Goal: Task Accomplishment & Management: Use online tool/utility

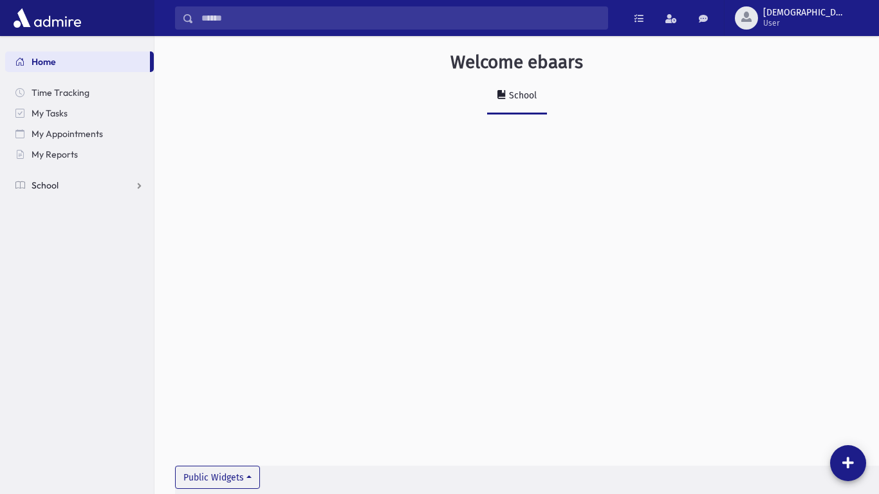
click at [38, 189] on span "School" at bounding box center [45, 186] width 27 height 12
click at [77, 232] on span "Attendance" at bounding box center [63, 227] width 48 height 12
click at [67, 253] on link "Entry" at bounding box center [79, 247] width 149 height 21
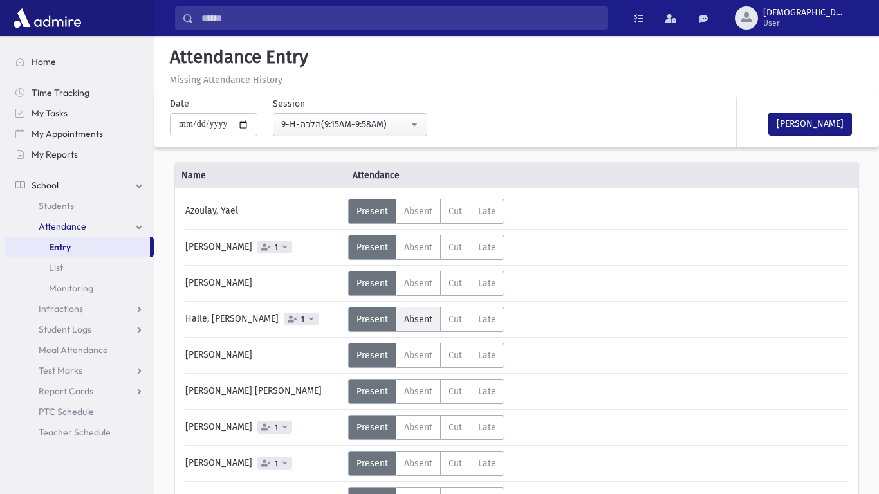
click at [428, 315] on span "Absent" at bounding box center [418, 319] width 28 height 11
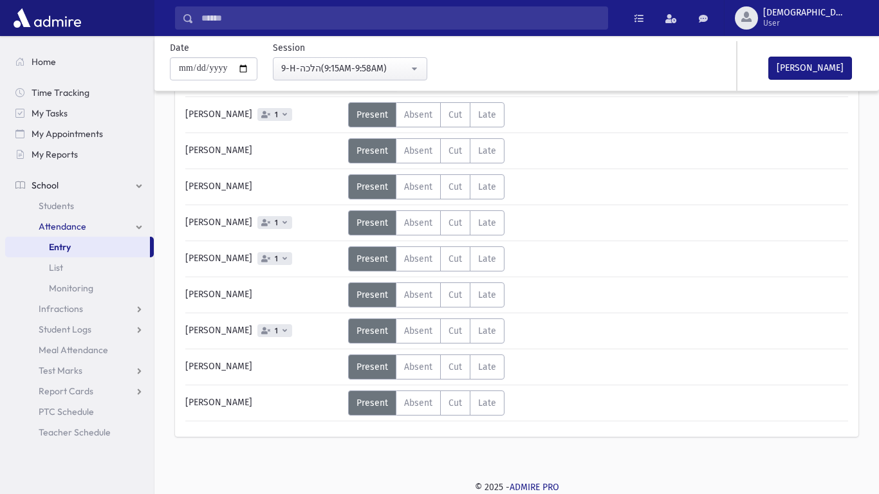
scroll to position [416, 0]
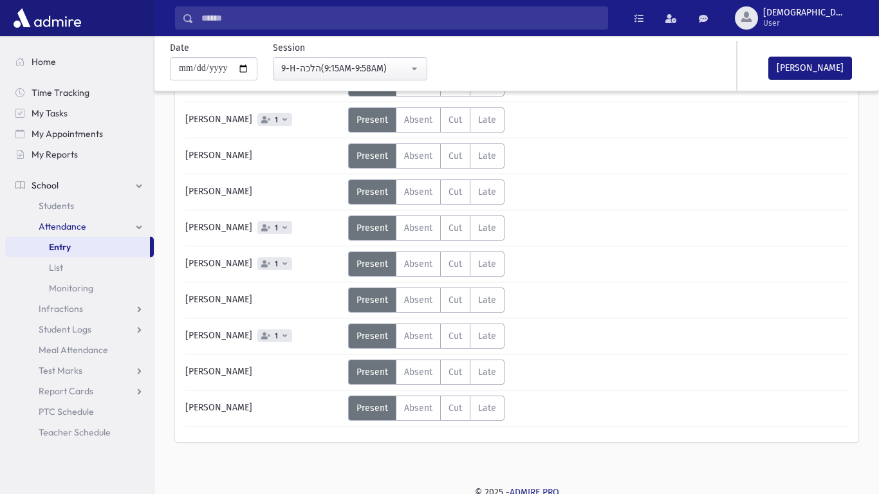
click at [807, 86] on div "Mark Done" at bounding box center [801, 66] width 129 height 50
click at [801, 78] on button "Mark Done" at bounding box center [810, 68] width 84 height 23
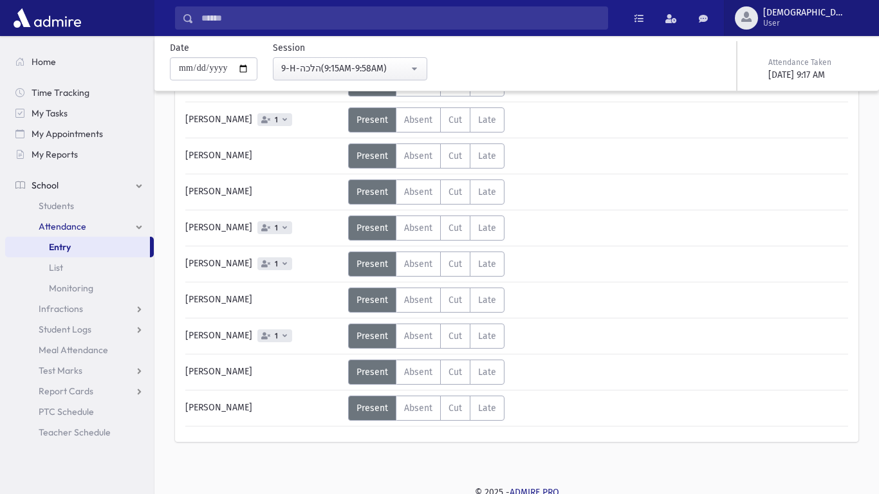
click at [813, 14] on span "ebaars User" at bounding box center [809, 18] width 103 height 21
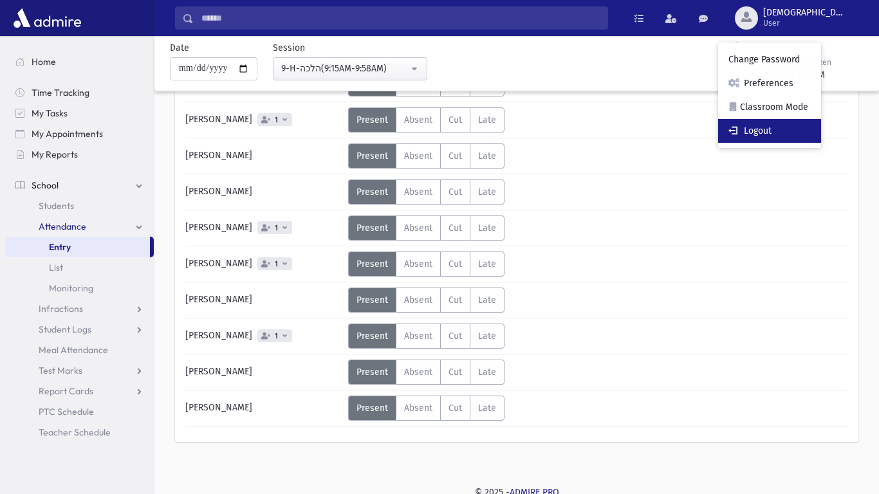
click at [817, 135] on link "Logout" at bounding box center [769, 131] width 103 height 24
